Goal: Transaction & Acquisition: Subscribe to service/newsletter

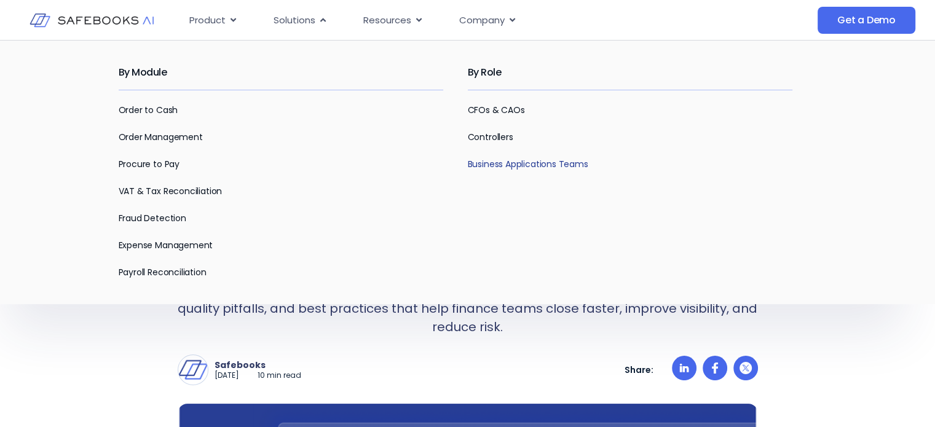
click at [545, 164] on link "Business Applications Teams" at bounding box center [528, 164] width 120 height 12
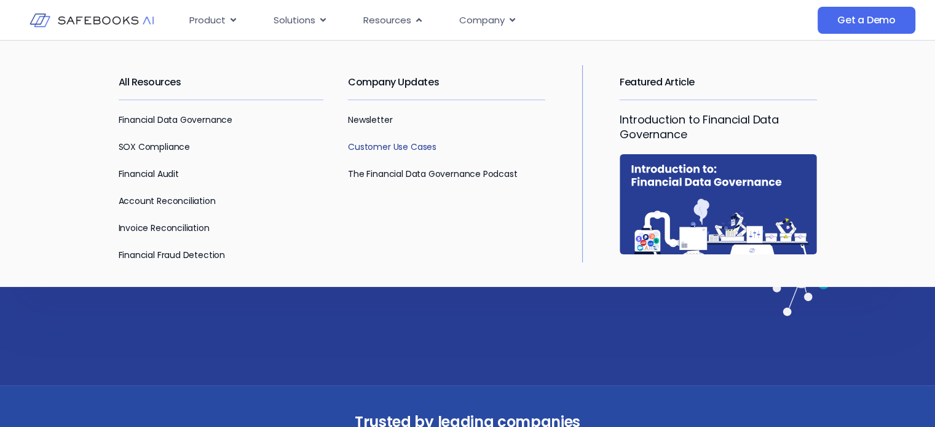
click at [406, 147] on link "Customer Use Cases" at bounding box center [392, 147] width 89 height 12
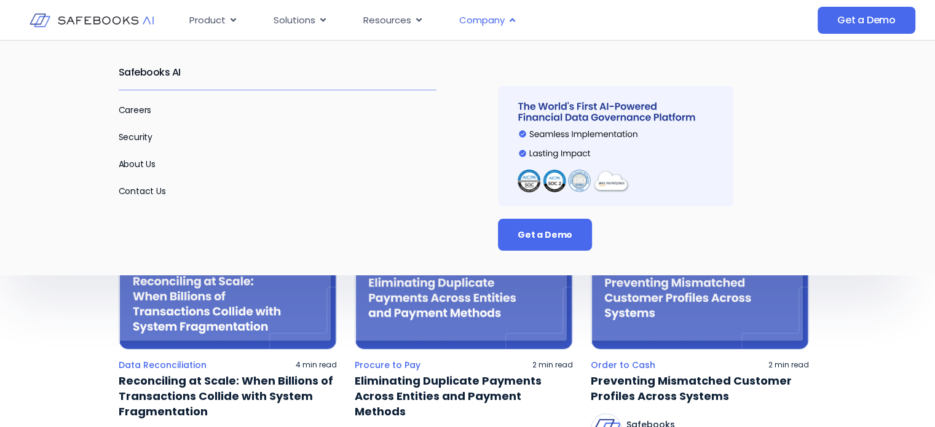
drag, startPoint x: 497, startPoint y: 24, endPoint x: 487, endPoint y: 20, distance: 10.2
click at [487, 20] on span "Company" at bounding box center [481, 21] width 45 height 14
click at [487, 17] on span "Company" at bounding box center [481, 21] width 45 height 14
click at [132, 115] on link "Careers" at bounding box center [135, 110] width 33 height 12
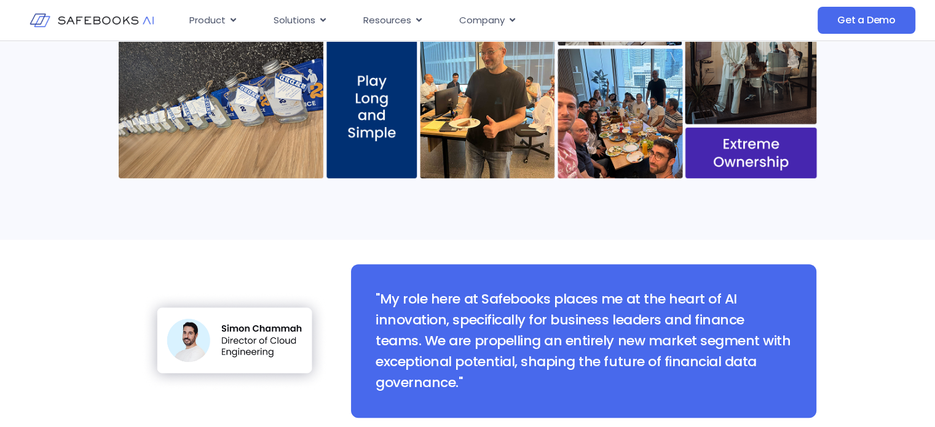
scroll to position [1045, 0]
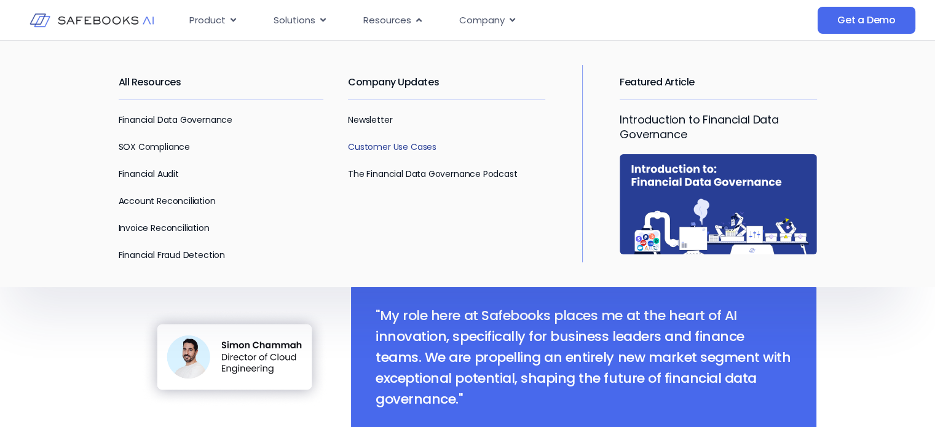
click at [385, 148] on link "Customer Use Cases" at bounding box center [392, 147] width 89 height 12
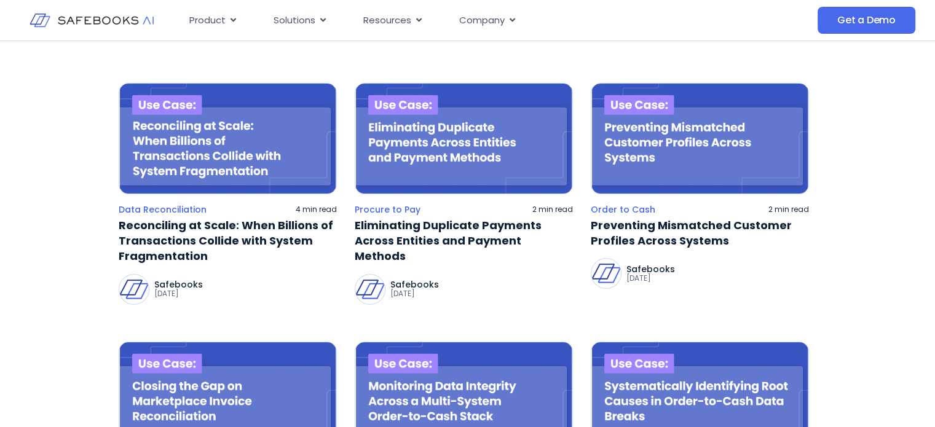
scroll to position [184, 0]
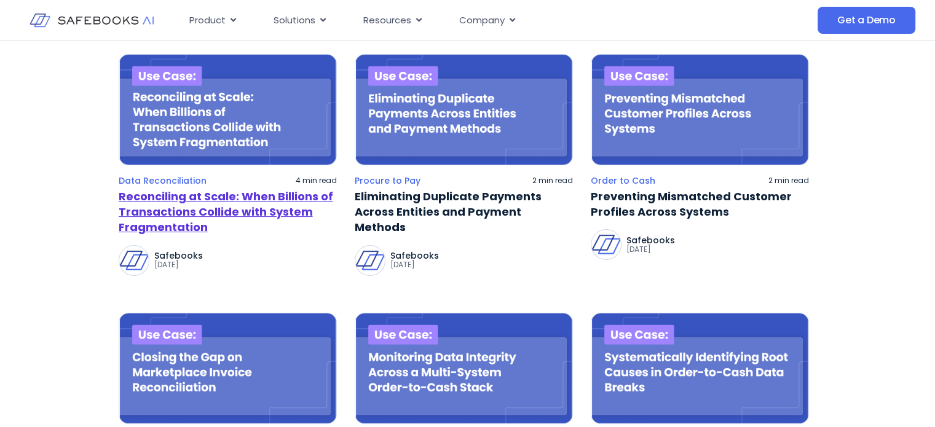
click at [229, 215] on link "Reconciling at Scale: When Billions of Transactions Collide with System Fragmen…" at bounding box center [228, 212] width 218 height 47
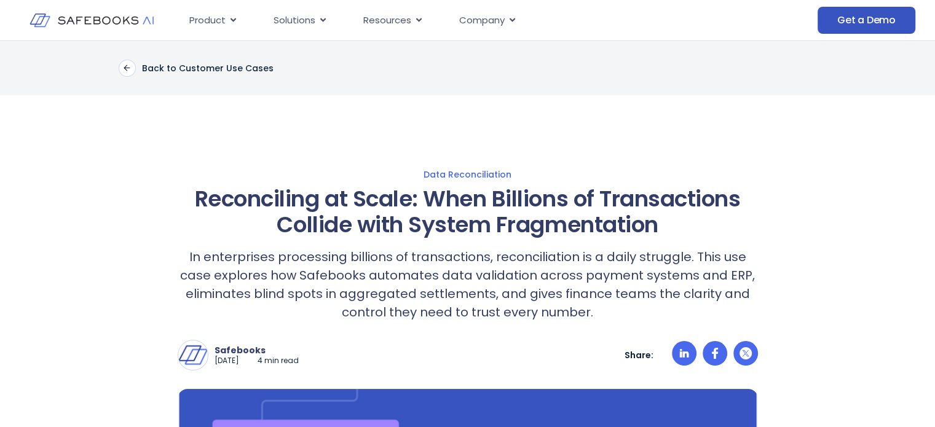
click at [884, 24] on span "Get a Demo" at bounding box center [866, 20] width 58 height 12
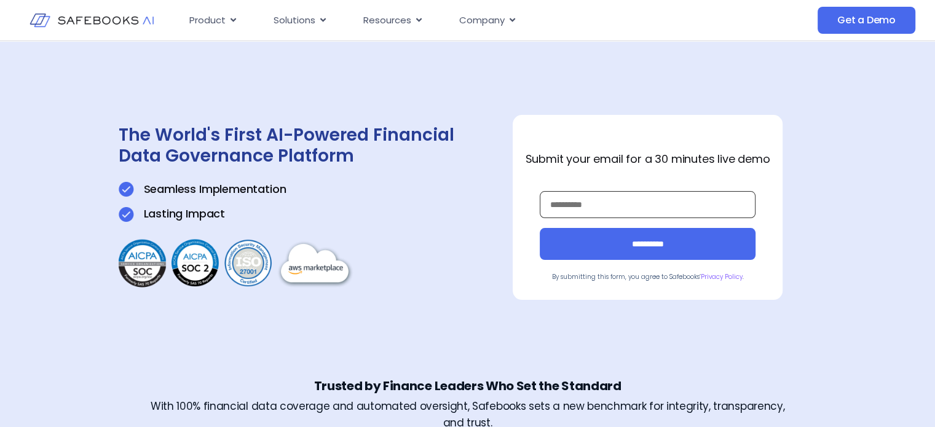
click at [652, 208] on input "Work Email *" at bounding box center [648, 204] width 216 height 27
type input "**********"
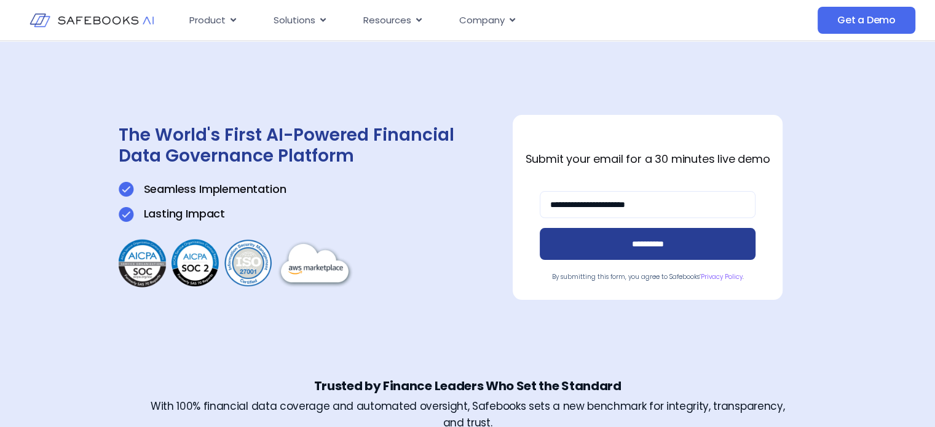
click at [639, 248] on input "**********" at bounding box center [648, 244] width 216 height 32
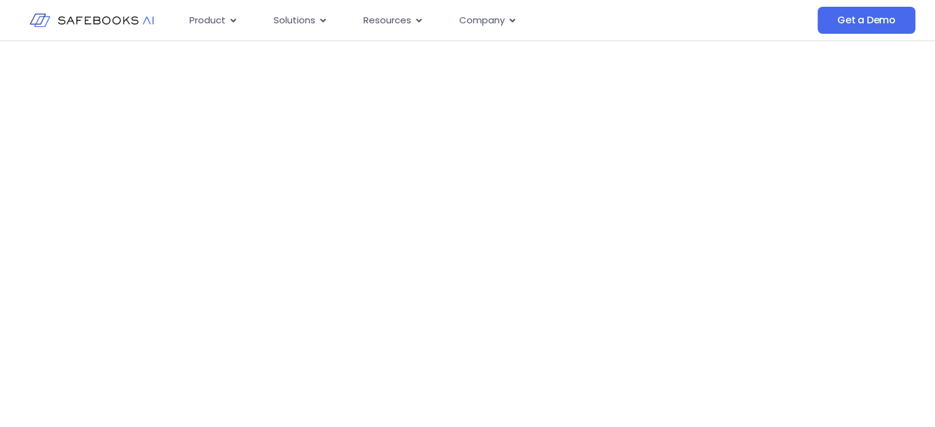
scroll to position [246, 0]
